Goal: Task Accomplishment & Management: Use online tool/utility

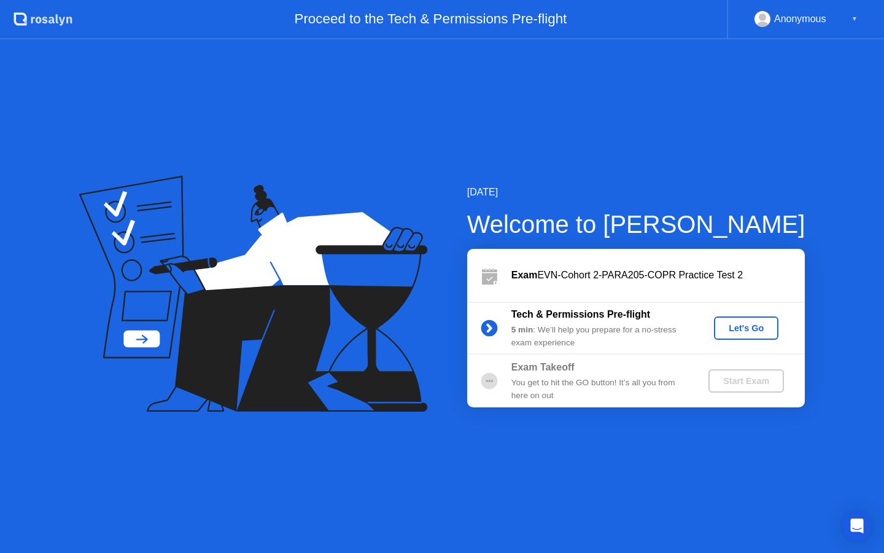
click at [752, 325] on div "Let's Go" at bounding box center [746, 328] width 55 height 10
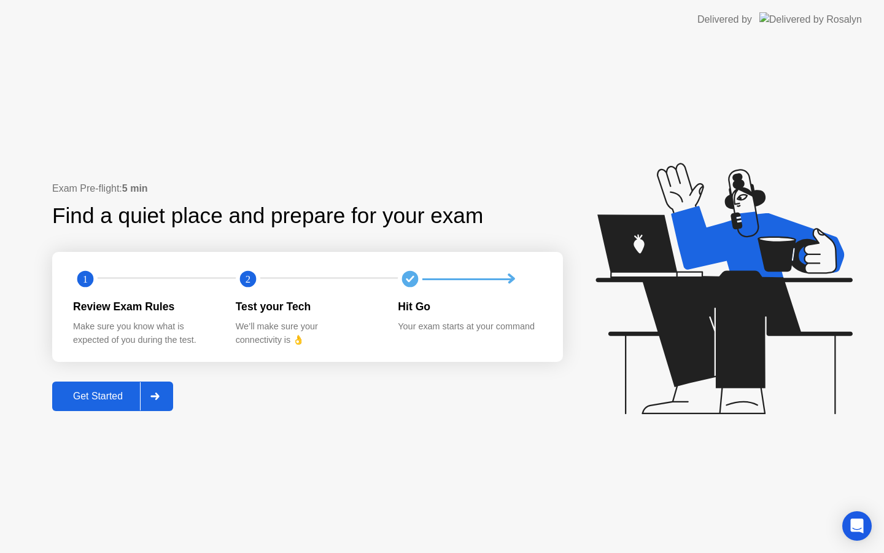
click at [112, 399] on div "Get Started" at bounding box center [98, 396] width 84 height 11
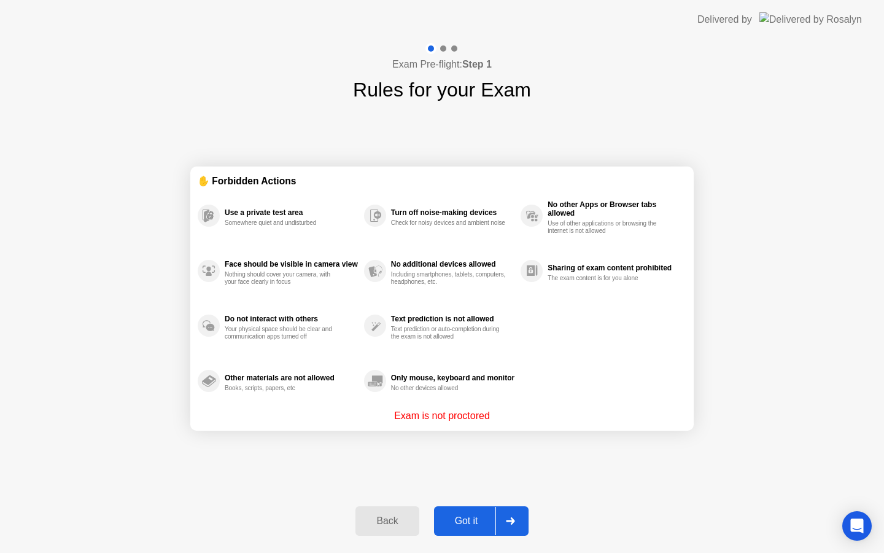
click at [457, 518] on div "Got it" at bounding box center [467, 520] width 58 height 11
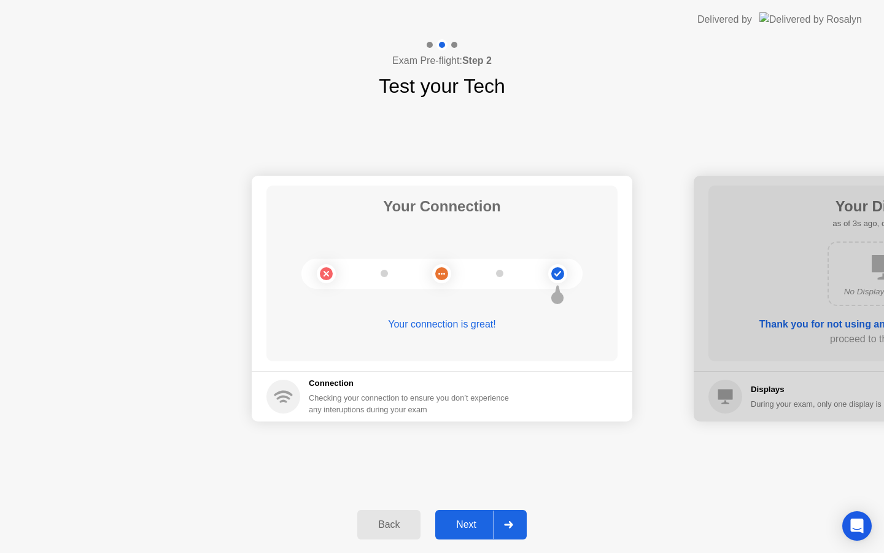
click at [468, 519] on div "Next" at bounding box center [466, 524] width 55 height 11
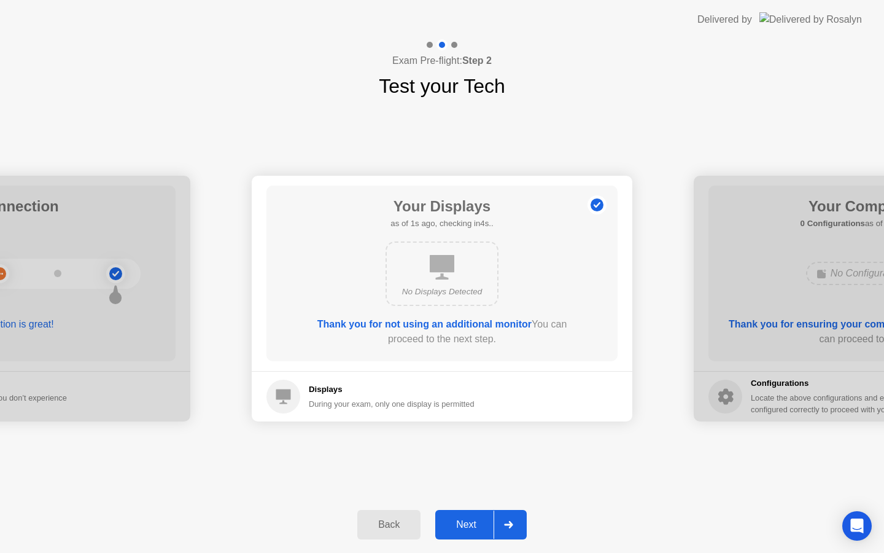
click at [468, 519] on div "Next" at bounding box center [466, 524] width 55 height 11
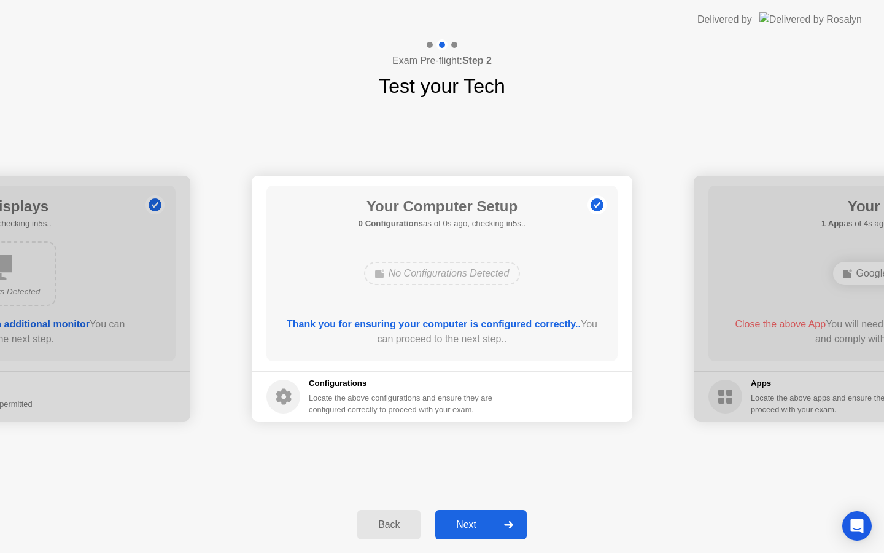
click at [468, 519] on div "Next" at bounding box center [466, 524] width 55 height 11
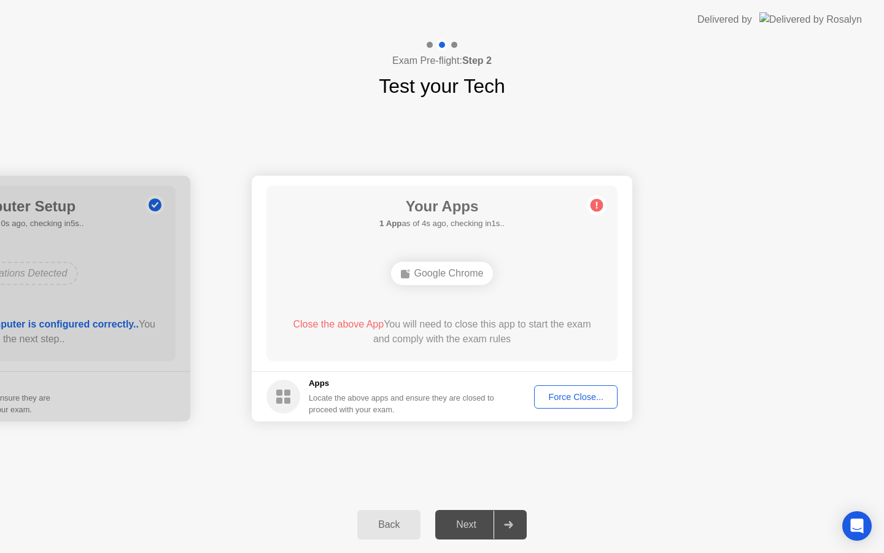
click at [562, 396] on div "Force Close..." at bounding box center [575, 397] width 75 height 10
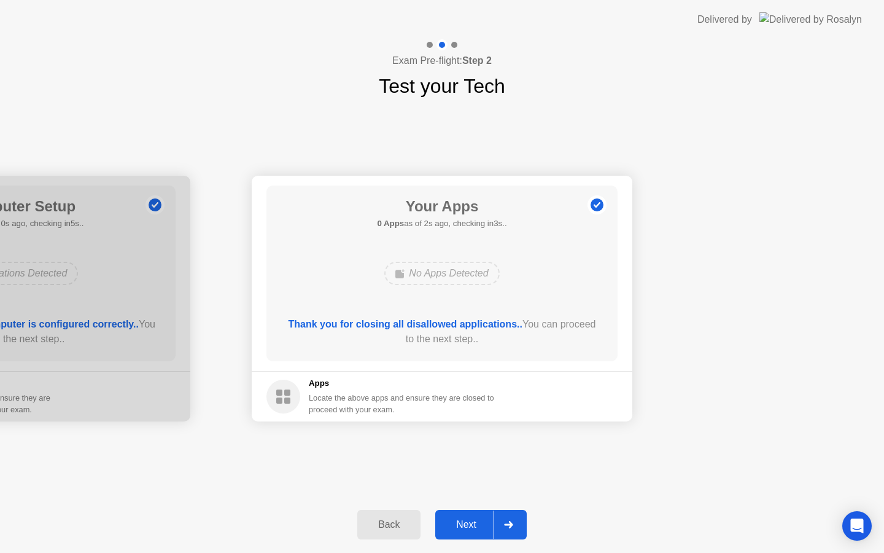
click at [475, 516] on button "Next" at bounding box center [480, 524] width 91 height 29
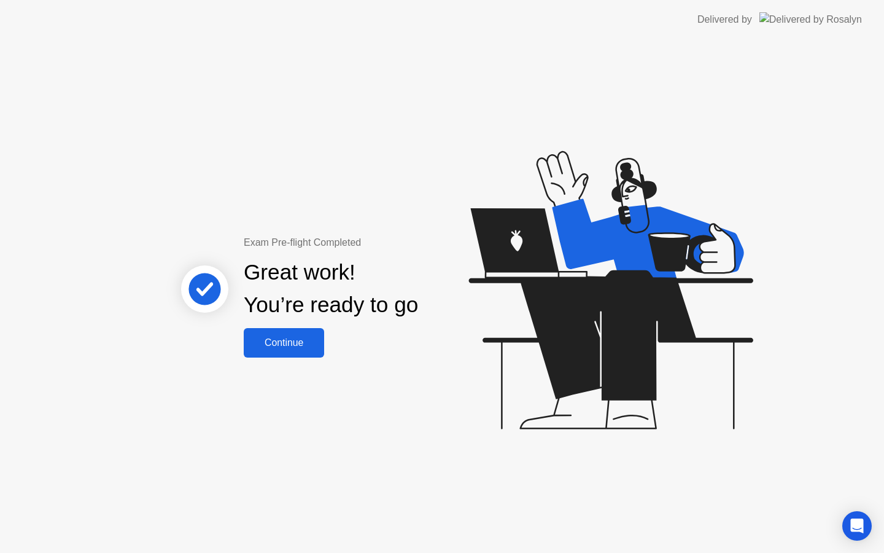
click at [290, 346] on div "Continue" at bounding box center [283, 342] width 73 height 11
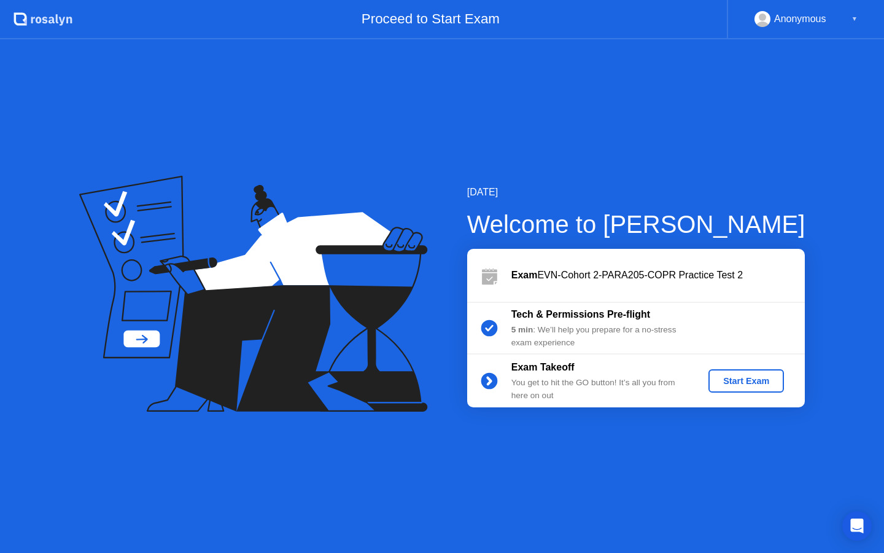
click at [742, 379] on div "Start Exam" at bounding box center [746, 381] width 66 height 10
